Goal: Register for event/course

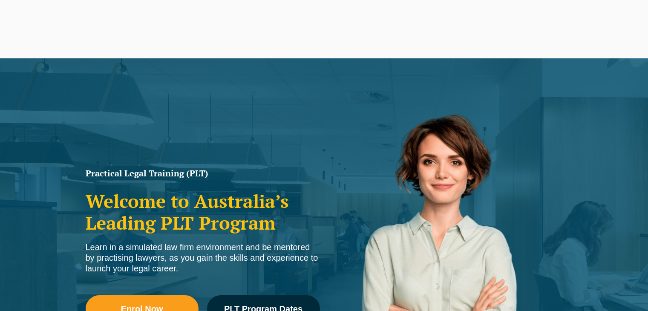
click at [245, 295] on link "PLT Program Dates" at bounding box center [263, 308] width 113 height 27
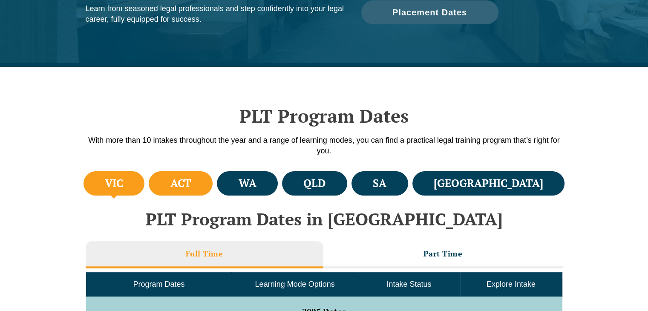
click at [213, 186] on li "ACT" at bounding box center [181, 183] width 64 height 24
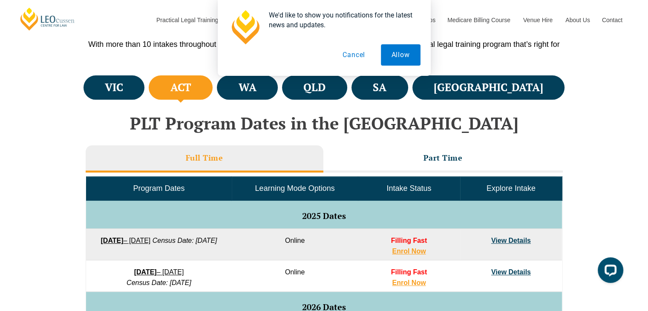
scroll to position [360, 0]
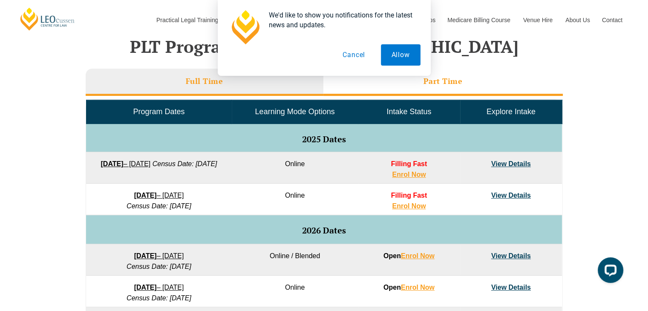
click at [462, 81] on h3 "Part Time" at bounding box center [443, 81] width 39 height 10
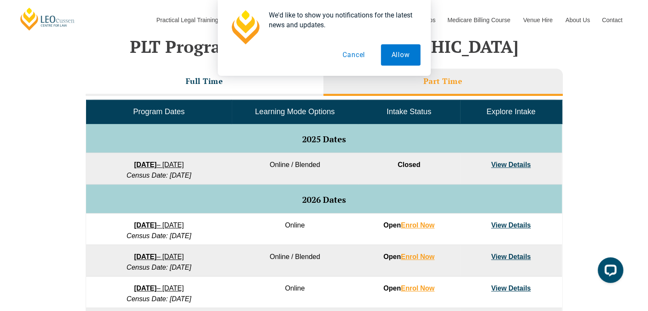
scroll to position [343, 0]
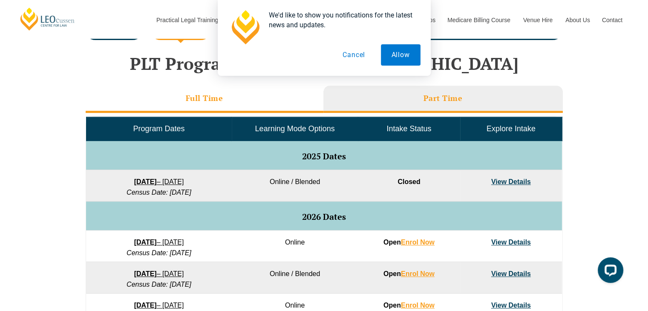
click at [205, 107] on li "Full Time" at bounding box center [205, 99] width 238 height 27
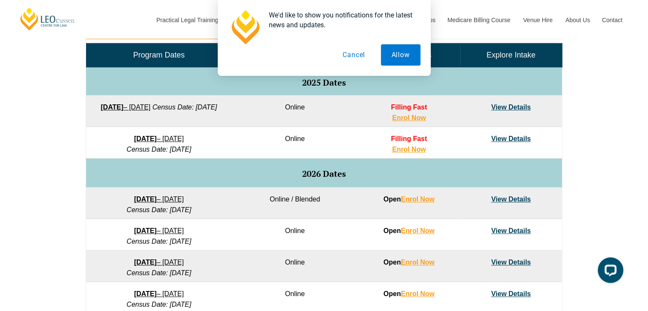
scroll to position [398, 0]
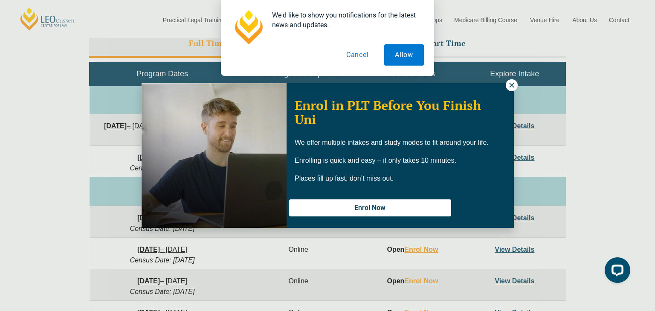
click at [512, 87] on icon at bounding box center [511, 85] width 5 height 5
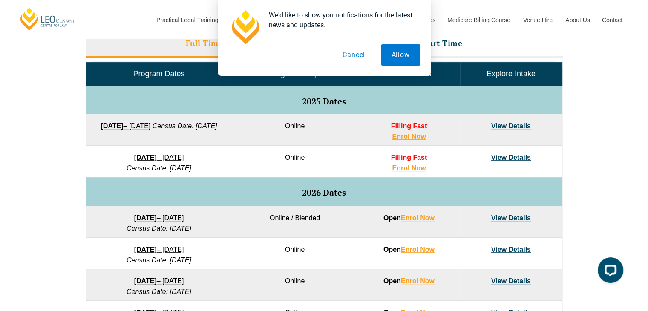
click at [513, 158] on link "View Details" at bounding box center [511, 157] width 40 height 7
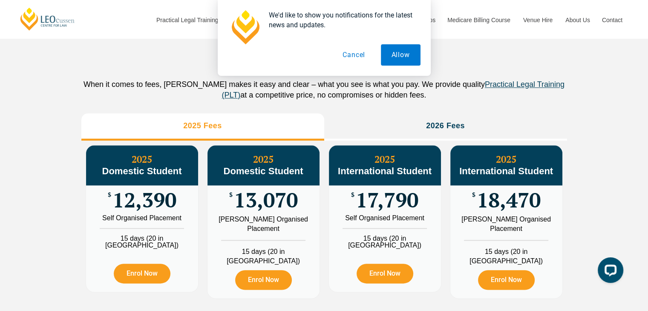
scroll to position [936, 0]
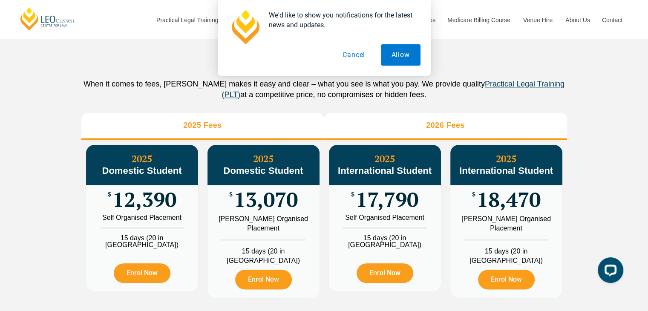
click at [411, 124] on li "2026 Fees" at bounding box center [445, 126] width 243 height 27
click at [314, 124] on li "2025 Fees" at bounding box center [202, 126] width 243 height 27
click at [374, 124] on li "2026 Fees" at bounding box center [445, 126] width 243 height 27
click at [281, 121] on li "2025 Fees" at bounding box center [202, 126] width 243 height 27
click at [375, 123] on li "2026 Fees" at bounding box center [445, 126] width 243 height 27
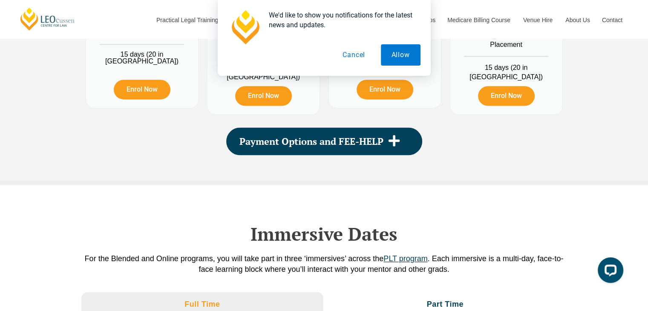
scroll to position [1111, 0]
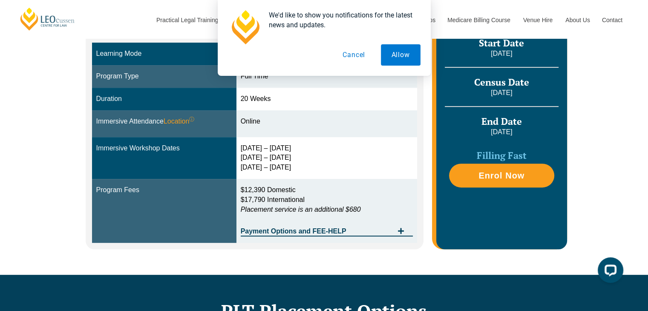
scroll to position [243, 0]
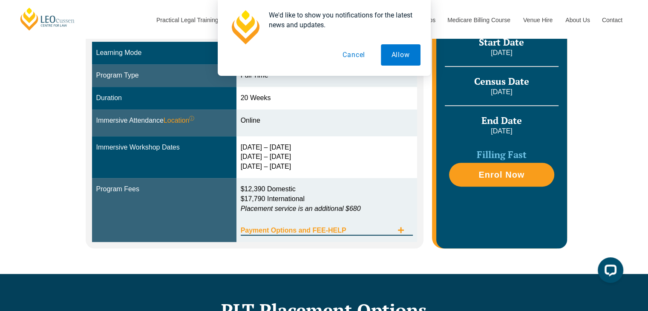
click at [283, 227] on span "Payment Options and FEE-HELP" at bounding box center [317, 230] width 153 height 7
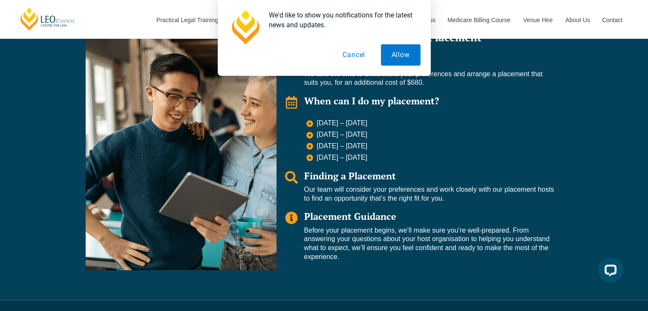
scroll to position [862, 0]
